Goal: Information Seeking & Learning: Learn about a topic

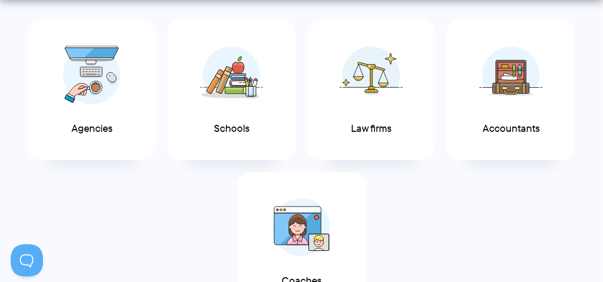
scroll to position [430, 0]
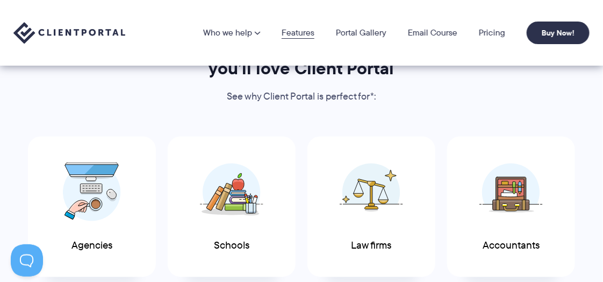
click at [293, 33] on link "Features" at bounding box center [298, 32] width 33 height 9
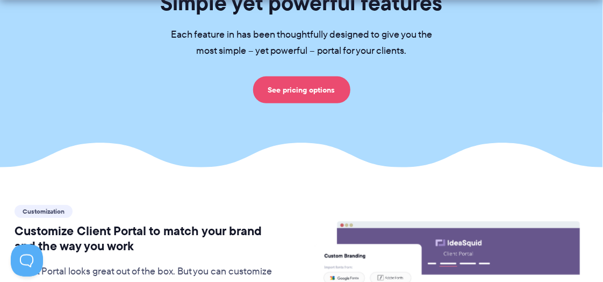
click at [287, 83] on link "See pricing options" at bounding box center [301, 89] width 97 height 27
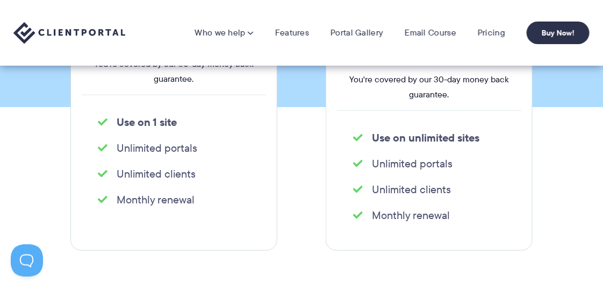
scroll to position [161, 0]
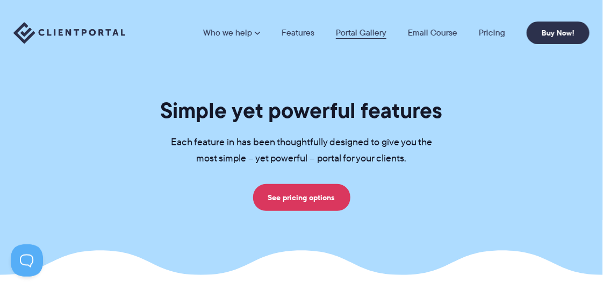
click at [352, 34] on link "Portal Gallery" at bounding box center [361, 32] width 51 height 9
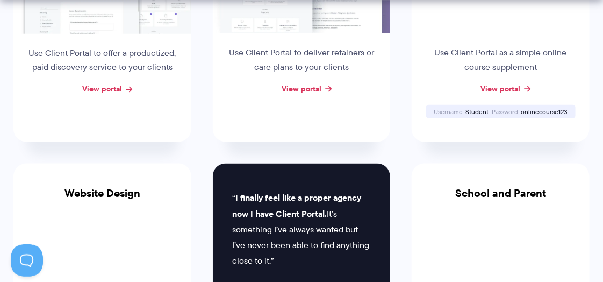
scroll to position [430, 0]
